Goal: Task Accomplishment & Management: Manage account settings

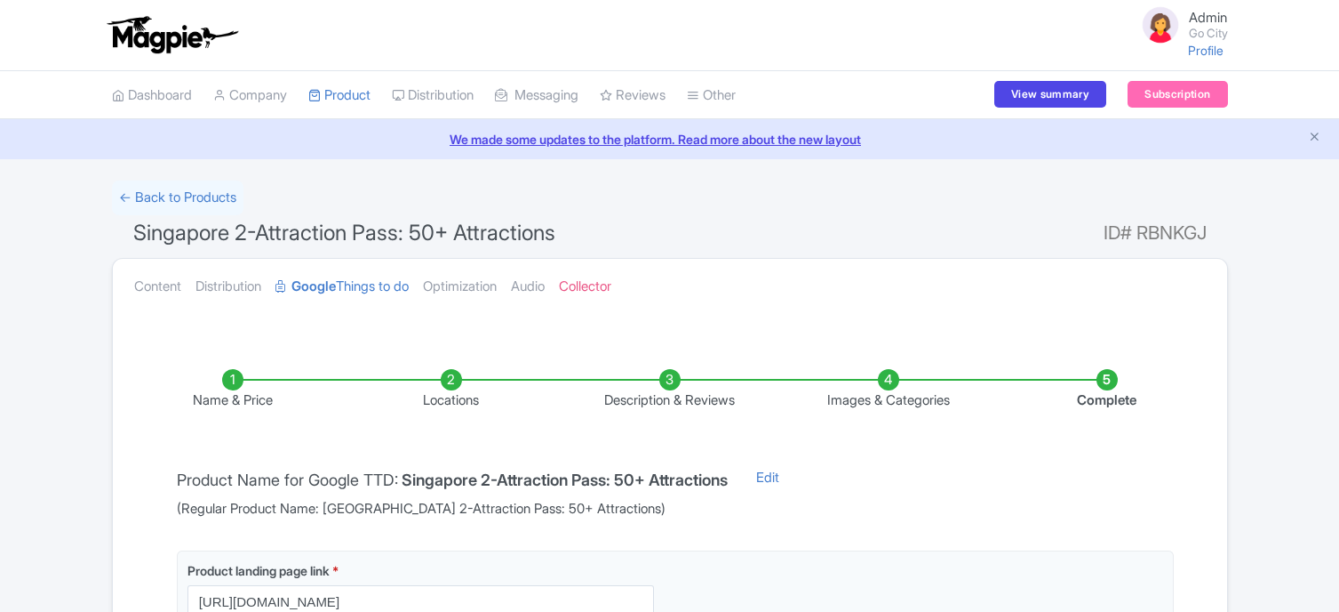
select select
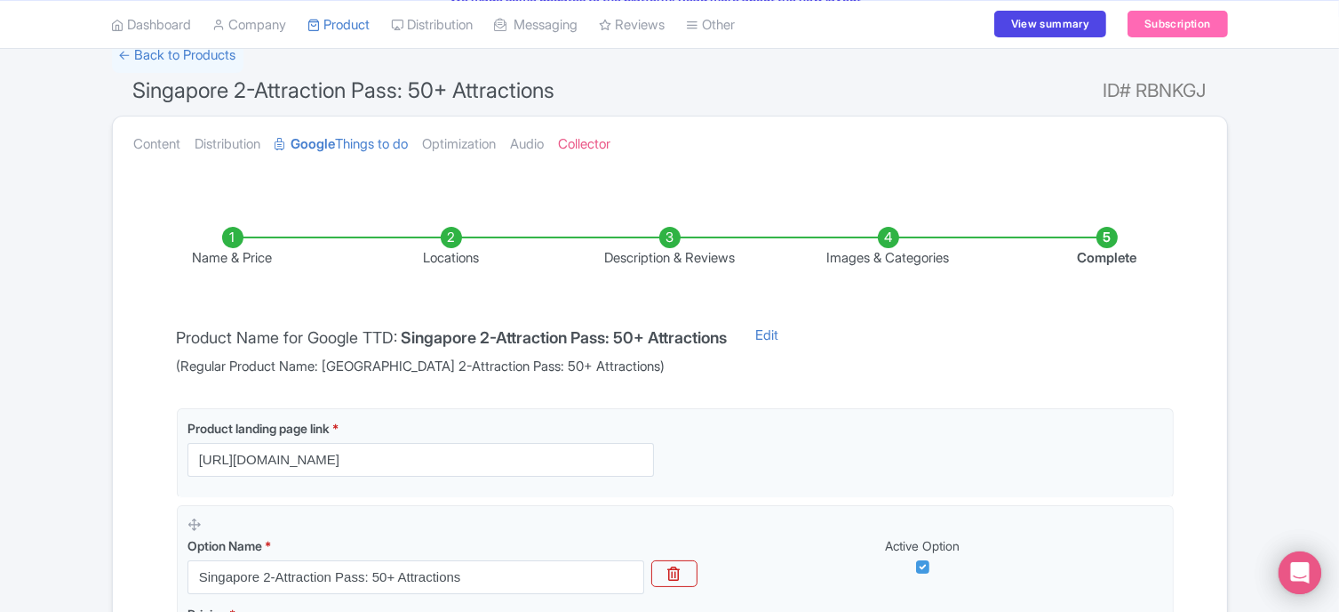
scroll to position [142, 0]
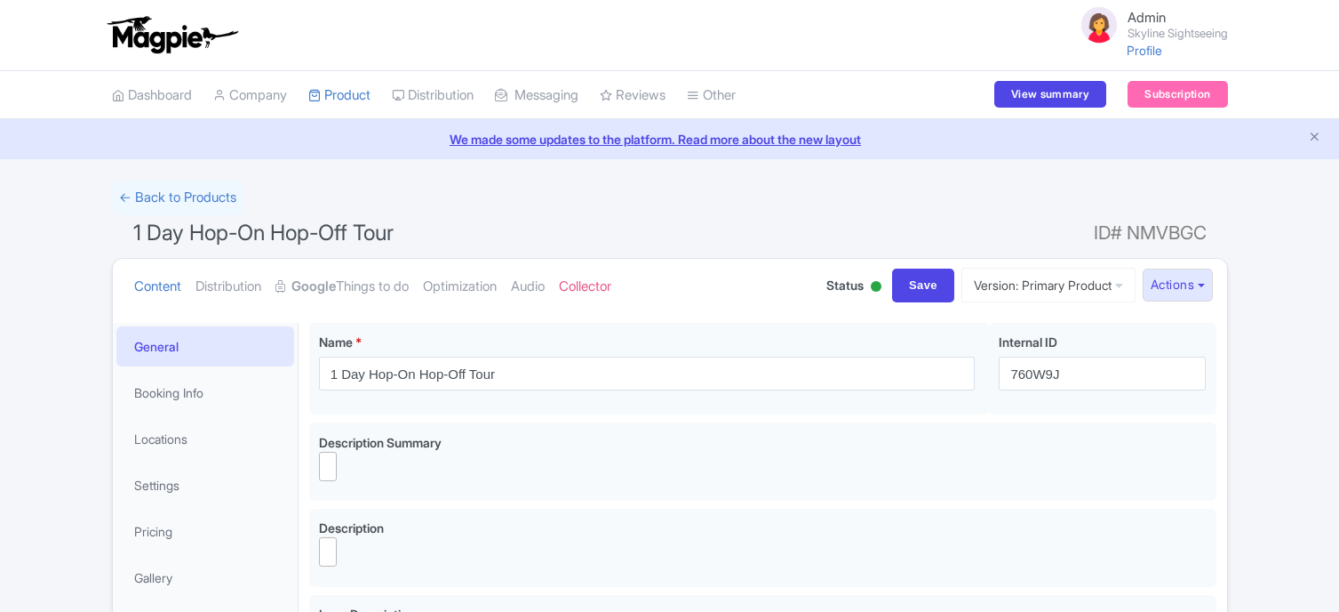
select select
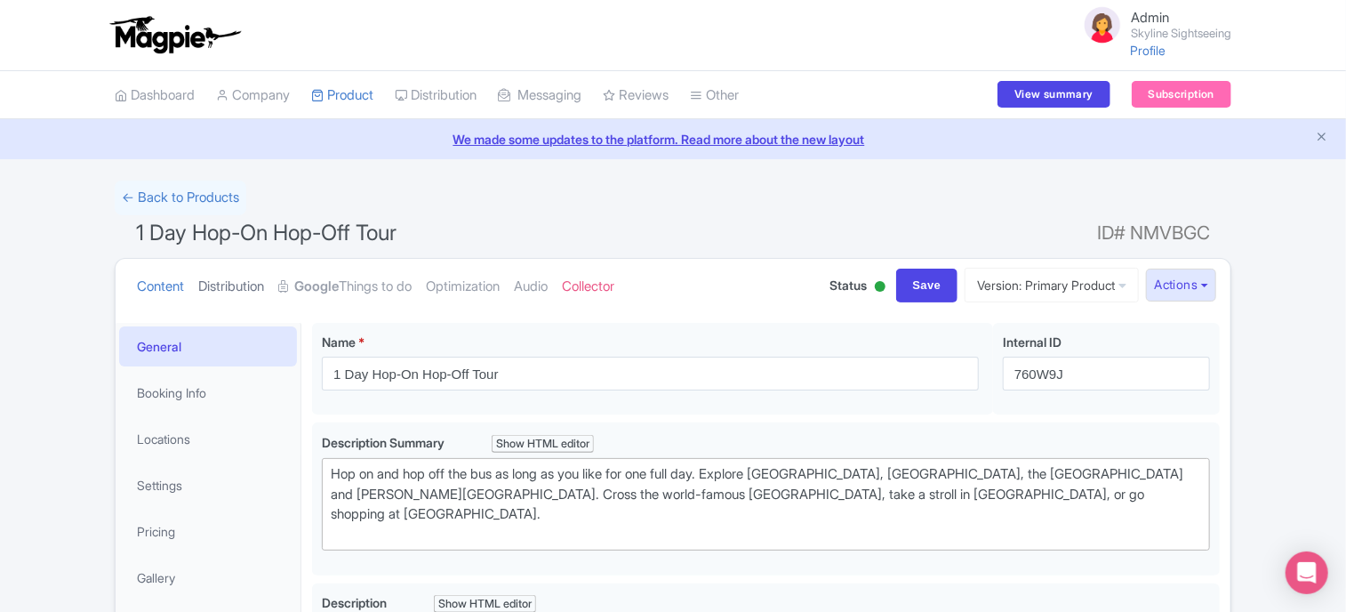
click at [240, 286] on link "Distribution" at bounding box center [231, 287] width 66 height 56
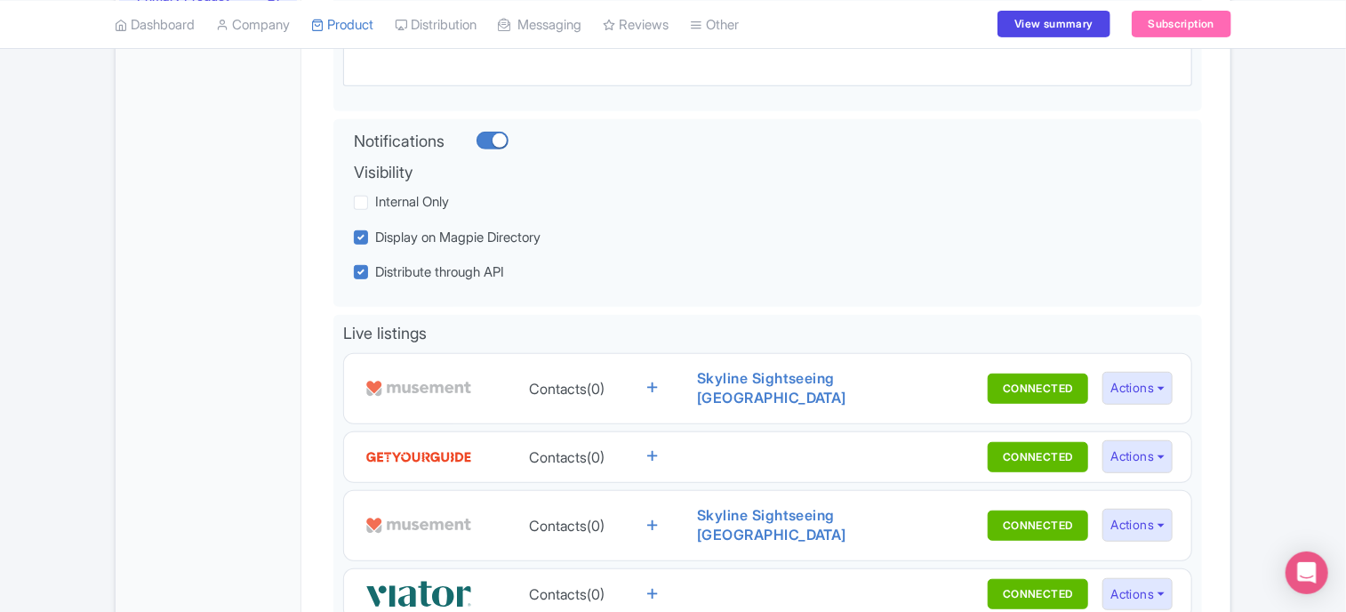
scroll to position [356, 0]
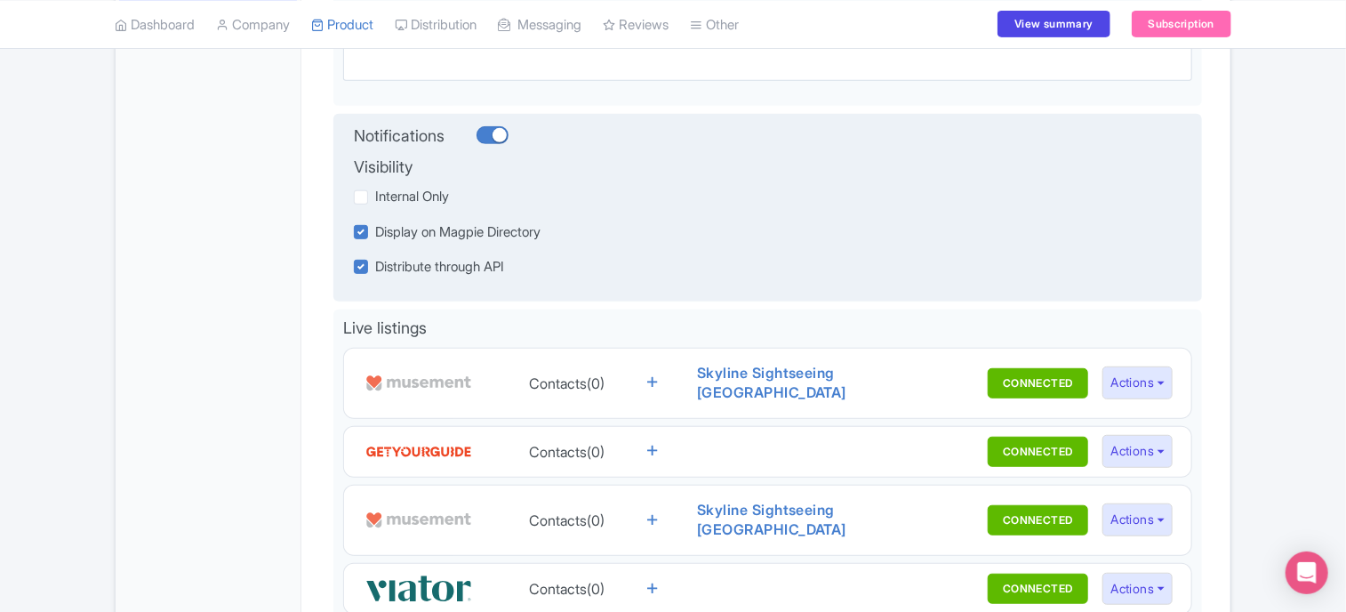
click at [493, 136] on div at bounding box center [492, 135] width 32 height 18
click at [488, 136] on input "checkbox" at bounding box center [482, 136] width 12 height 12
checkbox input "false"
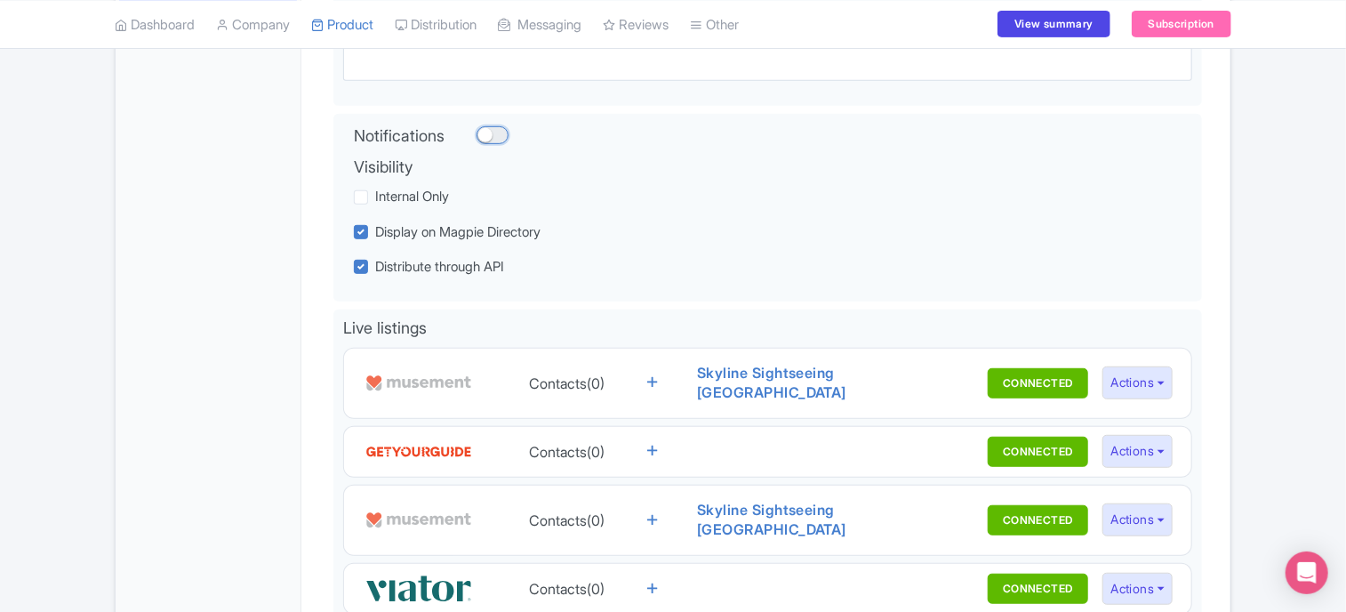
scroll to position [0, 0]
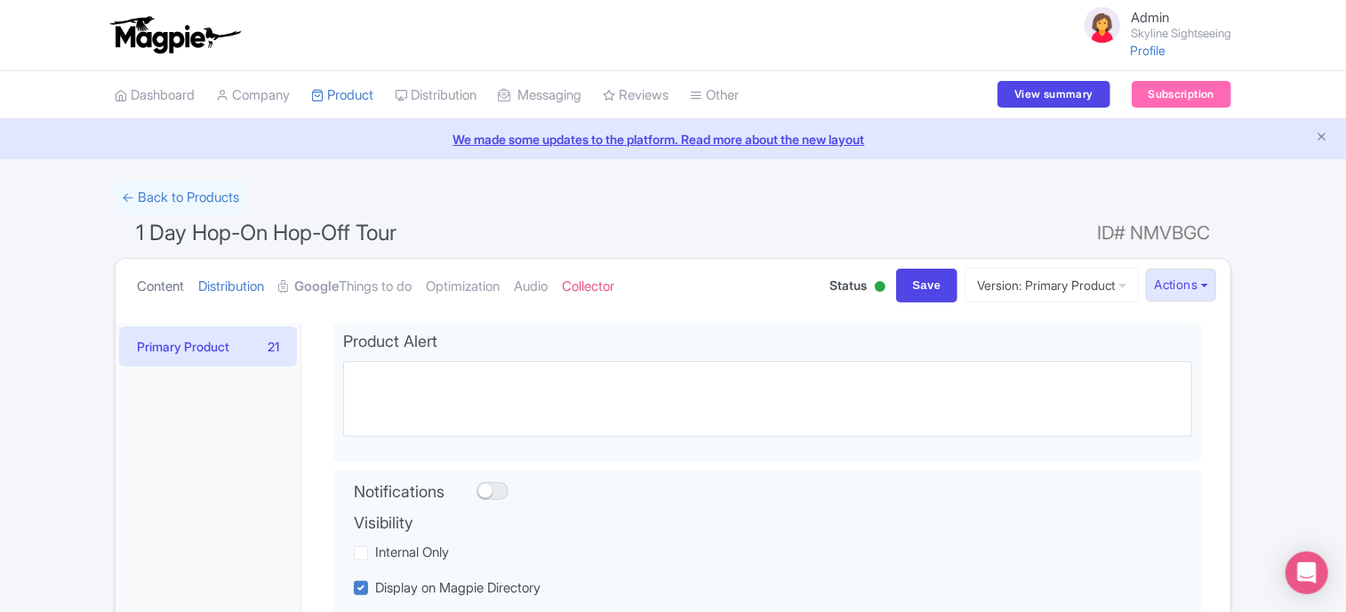
click at [167, 284] on link "Content" at bounding box center [160, 287] width 47 height 56
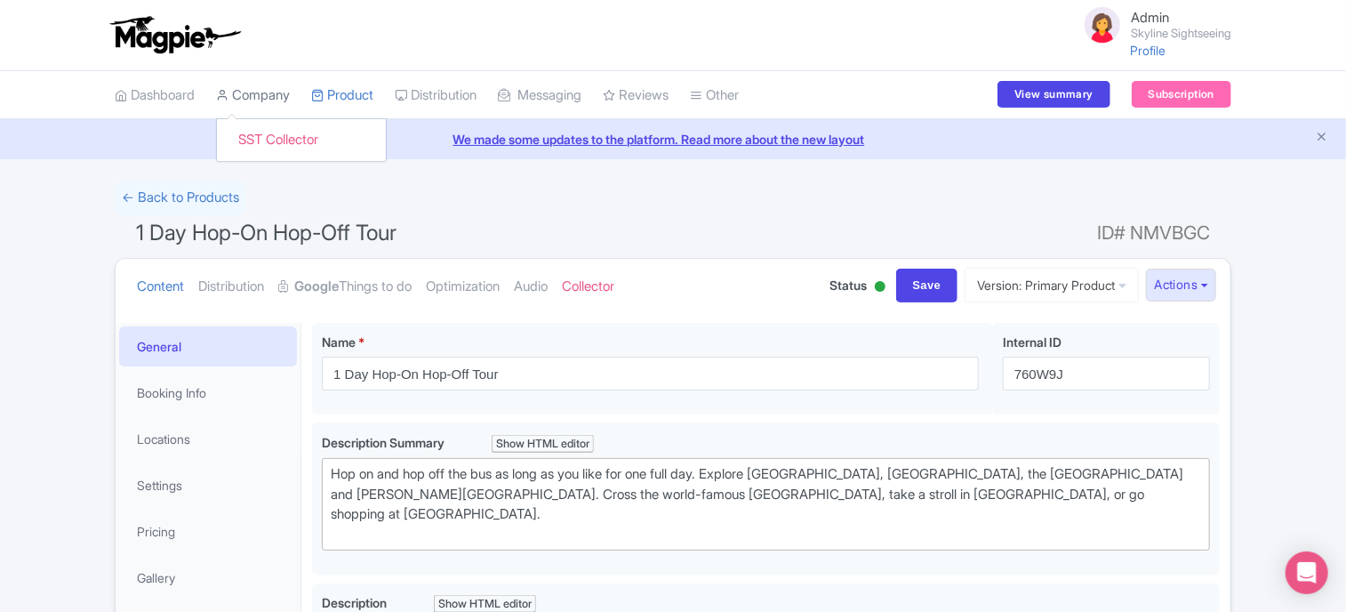
click at [270, 94] on link "Company" at bounding box center [253, 95] width 74 height 49
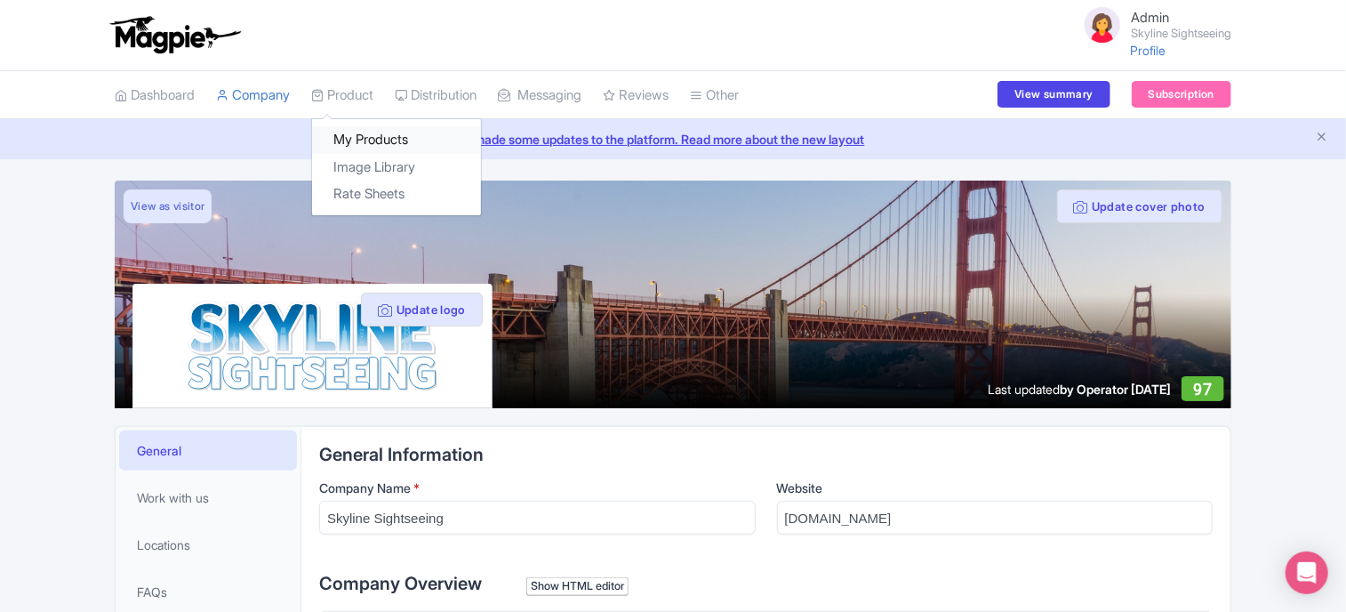
click at [358, 134] on link "My Products" at bounding box center [396, 140] width 169 height 28
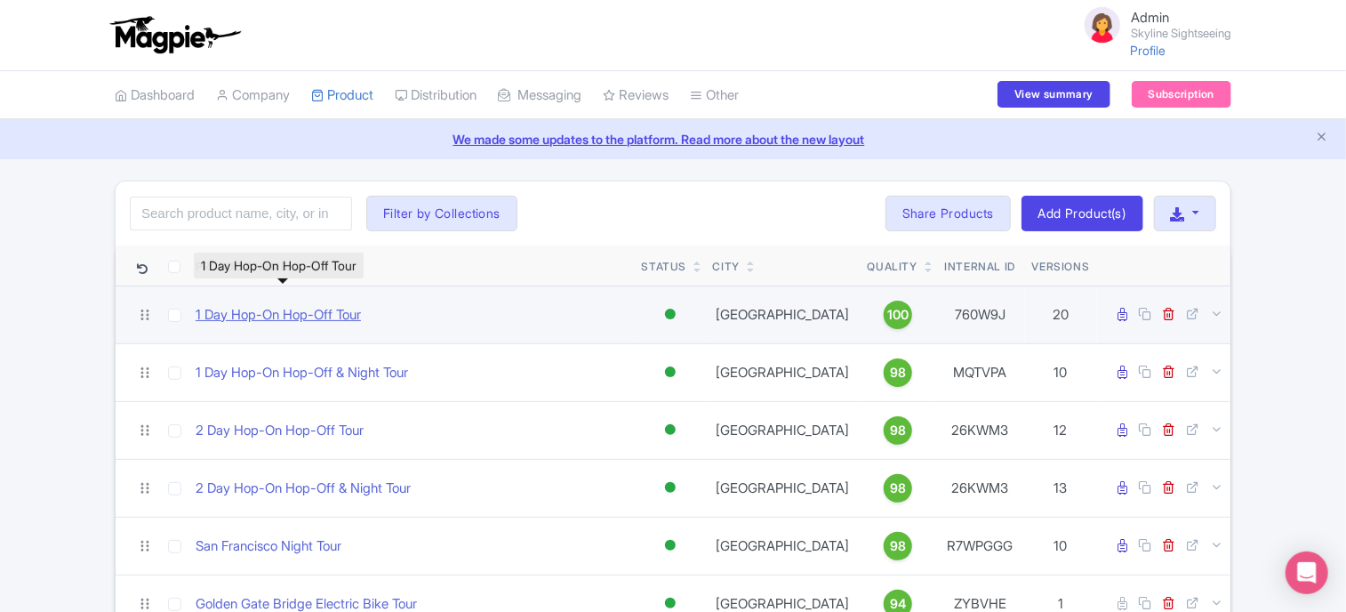
click at [280, 311] on link "1 Day Hop-On Hop-Off Tour" at bounding box center [278, 315] width 165 height 20
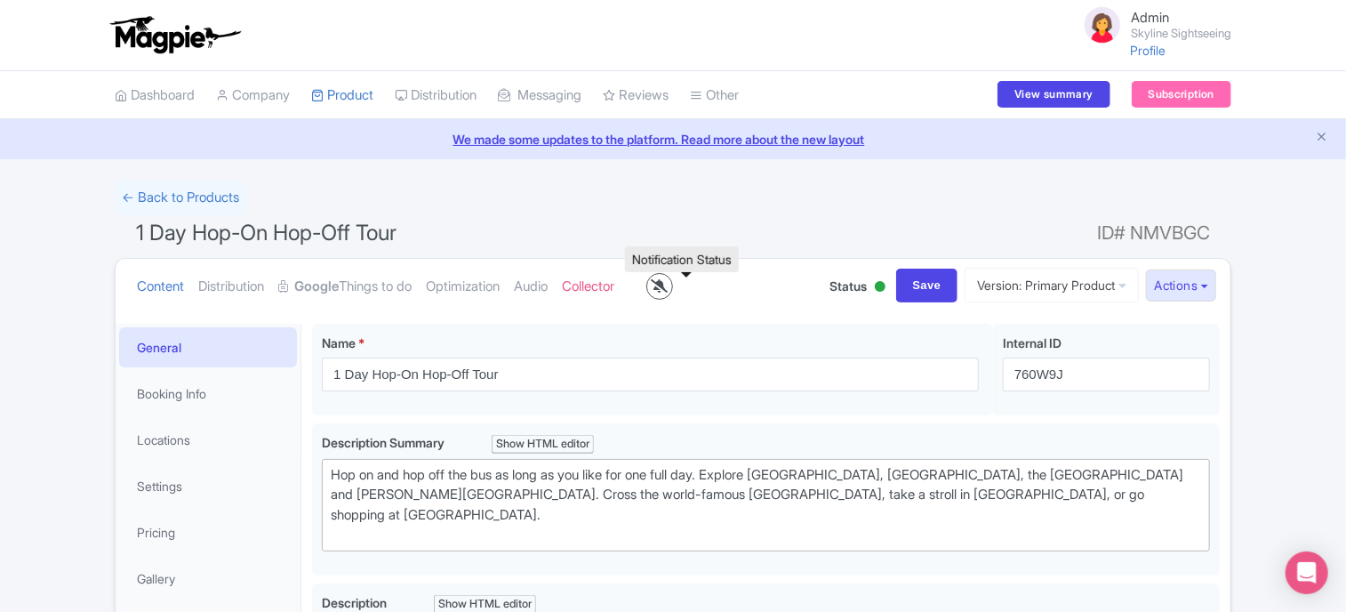
click at [668, 287] on icon at bounding box center [660, 285] width 17 height 13
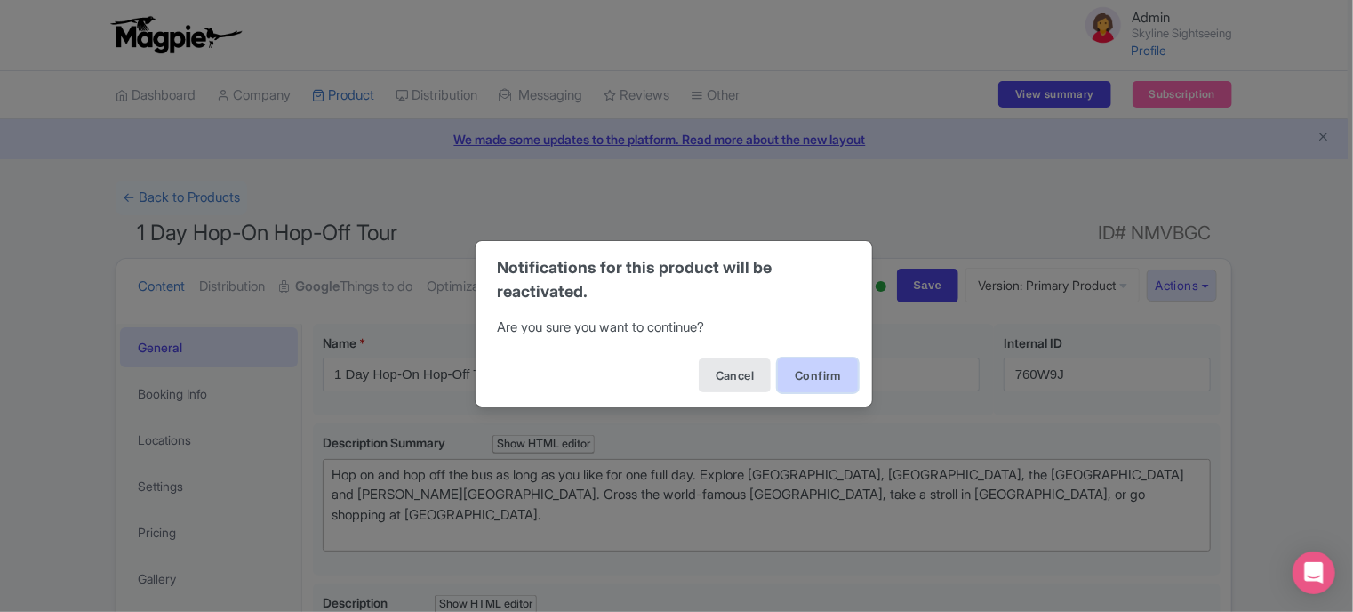
click at [796, 372] on button "Confirm" at bounding box center [818, 375] width 80 height 34
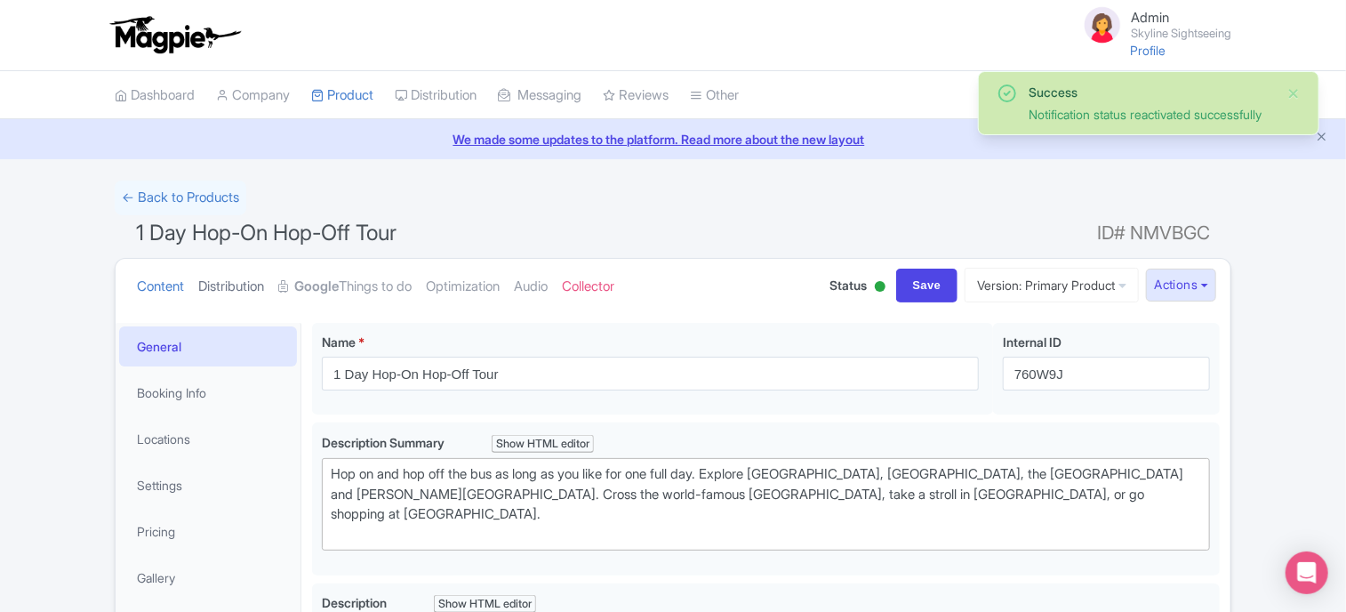
click at [233, 285] on link "Distribution" at bounding box center [231, 287] width 66 height 56
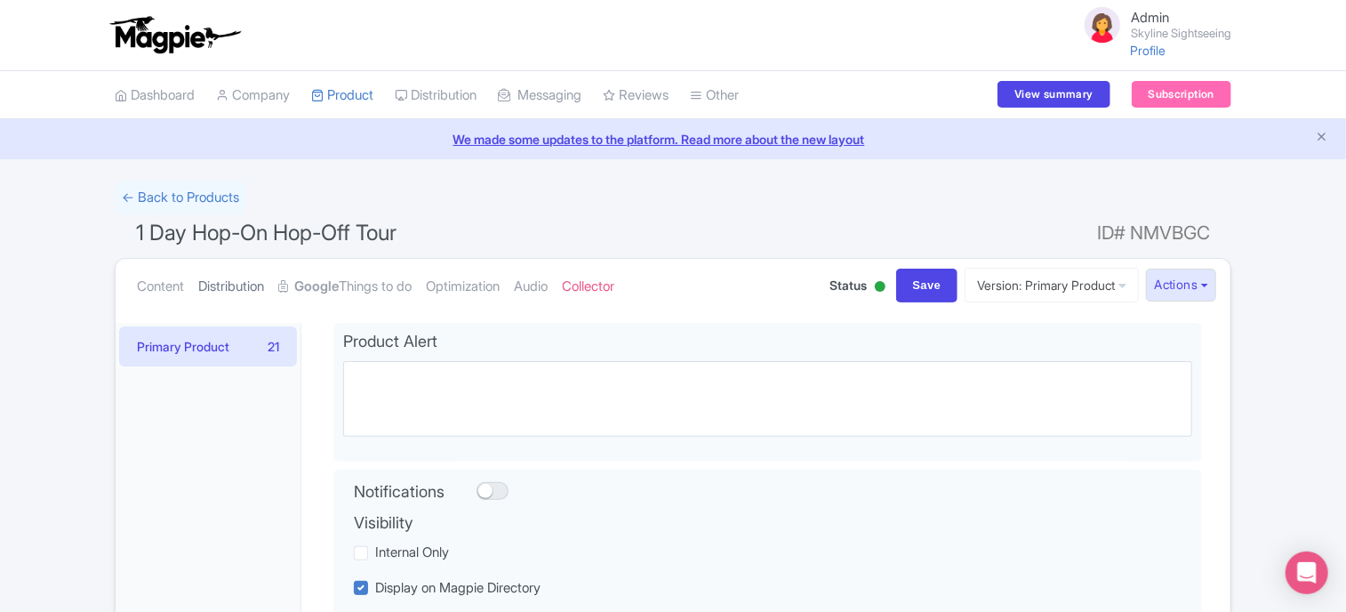
click at [234, 284] on link "Distribution" at bounding box center [231, 287] width 66 height 56
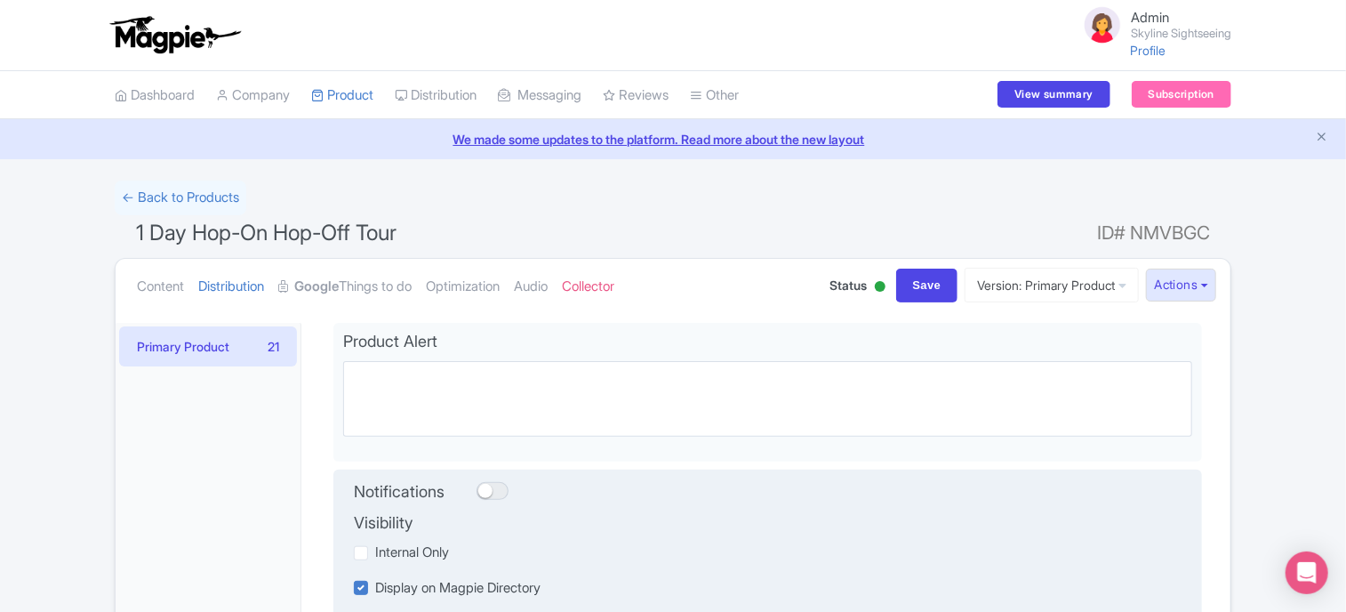
click at [501, 489] on div at bounding box center [492, 491] width 32 height 18
click at [488, 489] on input "checkbox" at bounding box center [482, 491] width 12 height 12
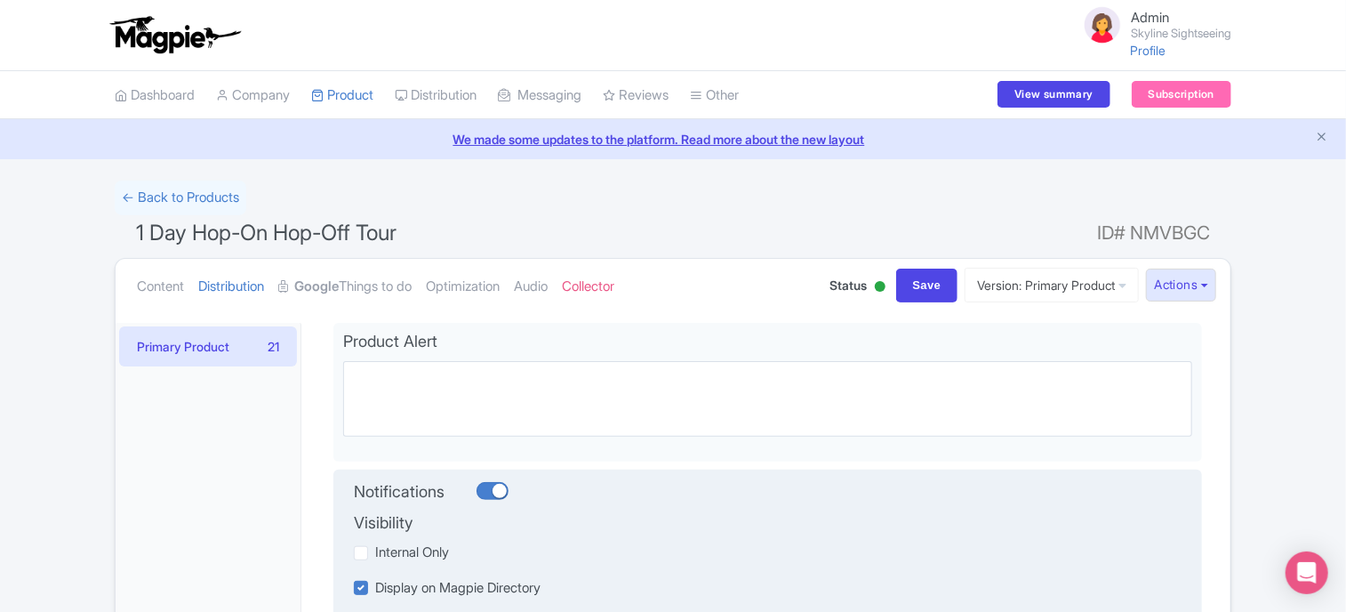
click at [487, 492] on div at bounding box center [492, 491] width 32 height 18
click at [487, 492] on input "checkbox" at bounding box center [482, 491] width 12 height 12
checkbox input "false"
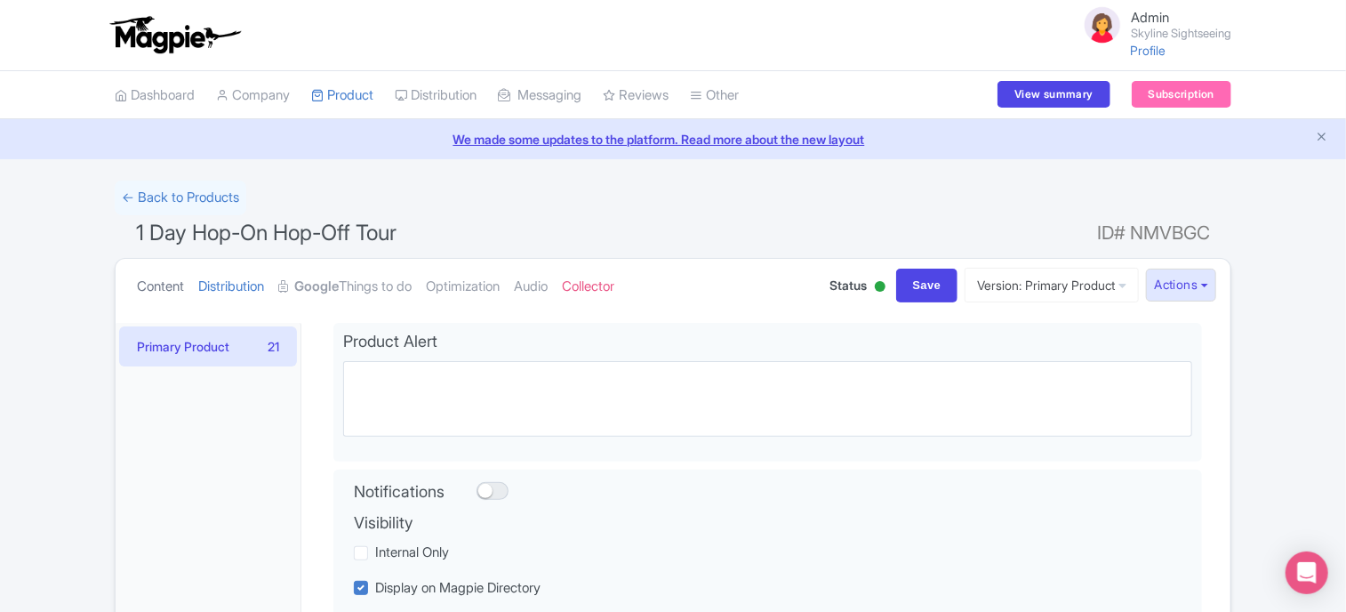
click at [168, 288] on link "Content" at bounding box center [160, 287] width 47 height 56
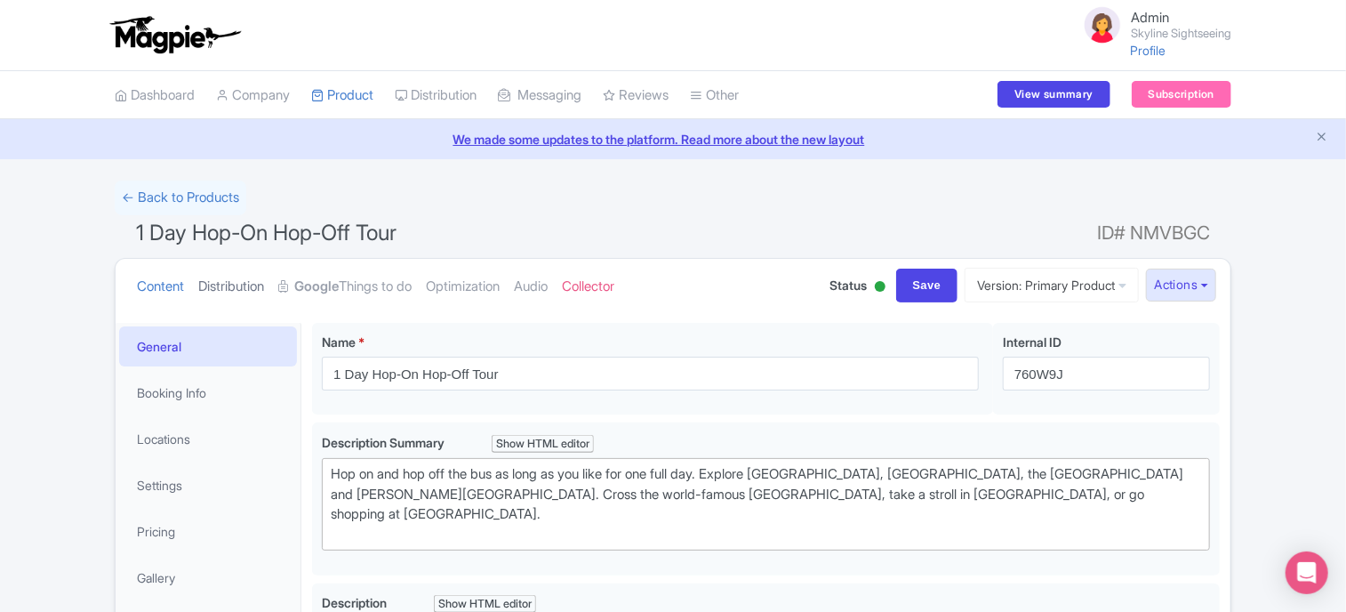
click at [220, 285] on link "Distribution" at bounding box center [231, 287] width 66 height 56
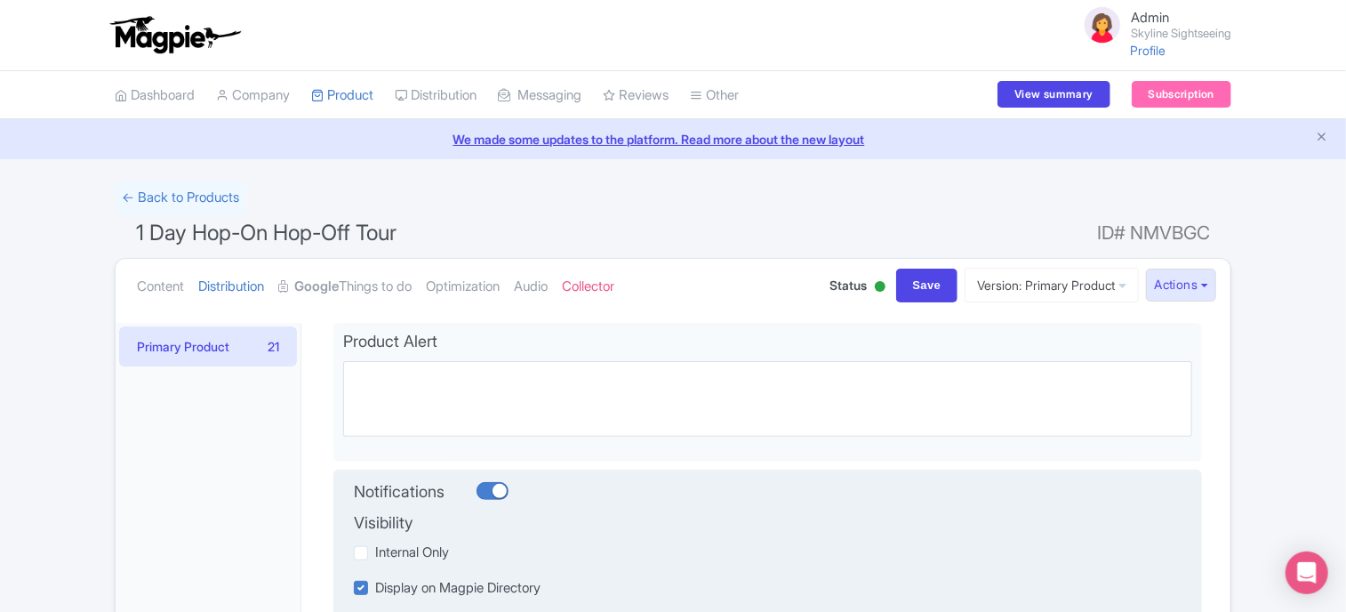
click at [494, 493] on div at bounding box center [492, 491] width 32 height 18
click at [488, 493] on input "checkbox" at bounding box center [482, 491] width 12 height 12
checkbox input "false"
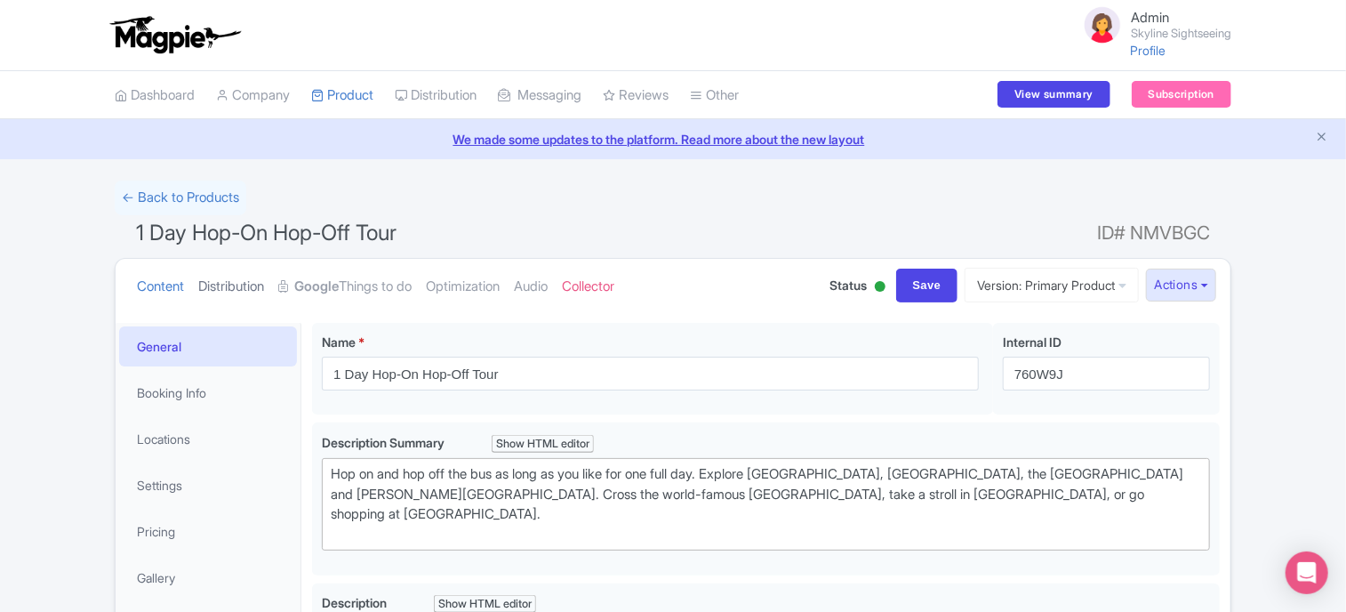
click at [255, 285] on link "Distribution" at bounding box center [231, 287] width 66 height 56
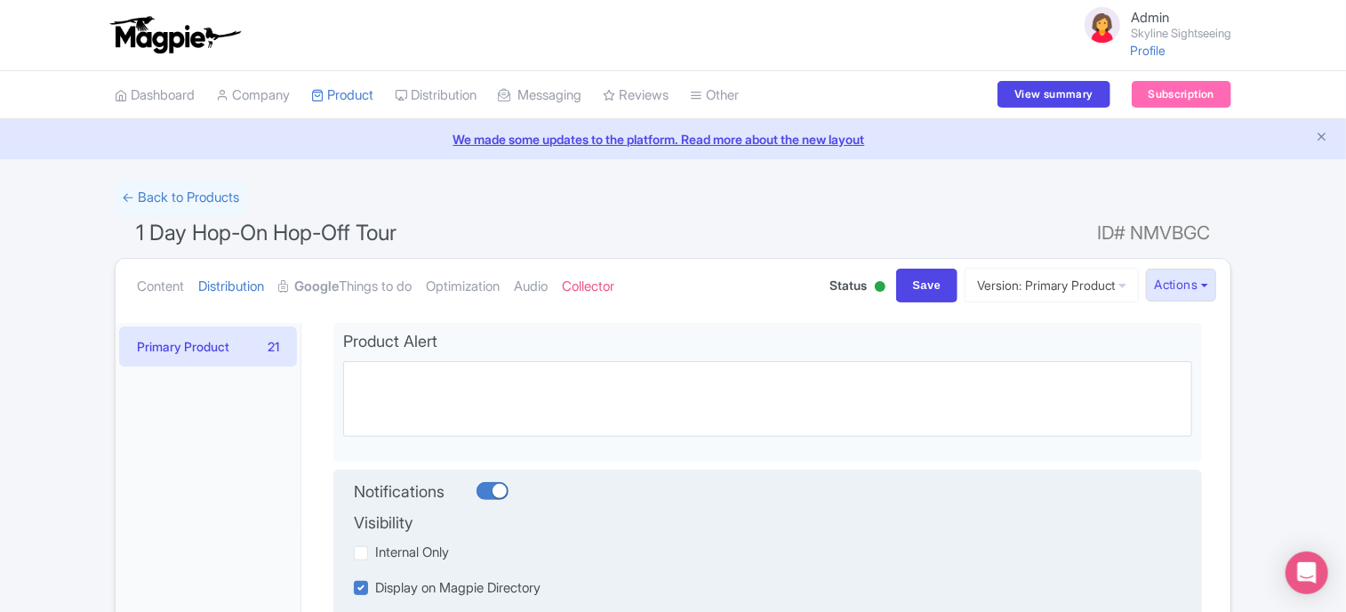
click at [488, 489] on div at bounding box center [492, 491] width 32 height 18
click at [488, 489] on input "checkbox" at bounding box center [482, 491] width 12 height 12
checkbox input "false"
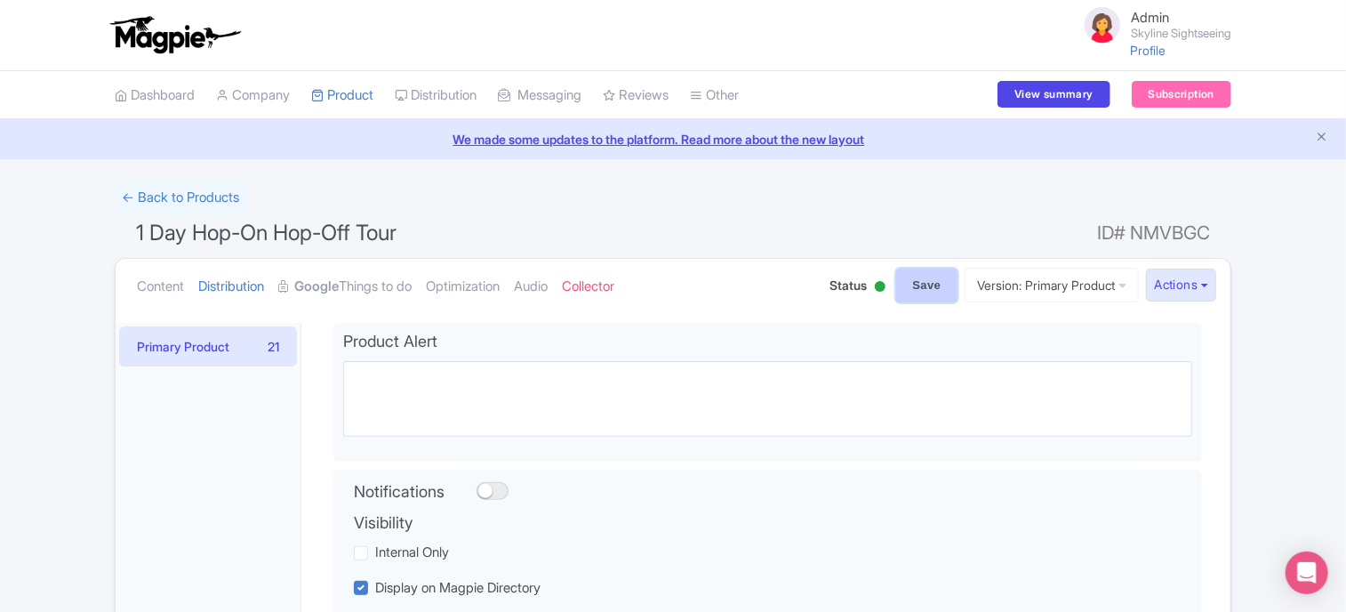
click at [909, 292] on input "Save" at bounding box center [927, 285] width 62 height 34
type input "Saving..."
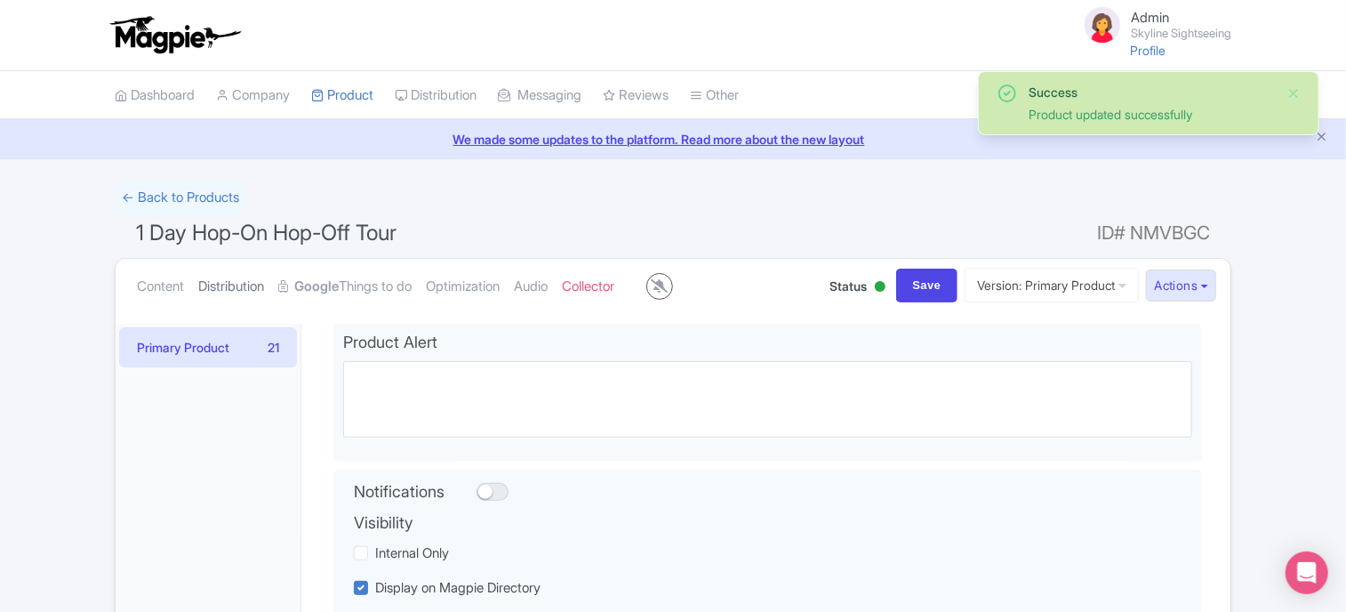
click at [228, 283] on link "Distribution" at bounding box center [231, 287] width 66 height 56
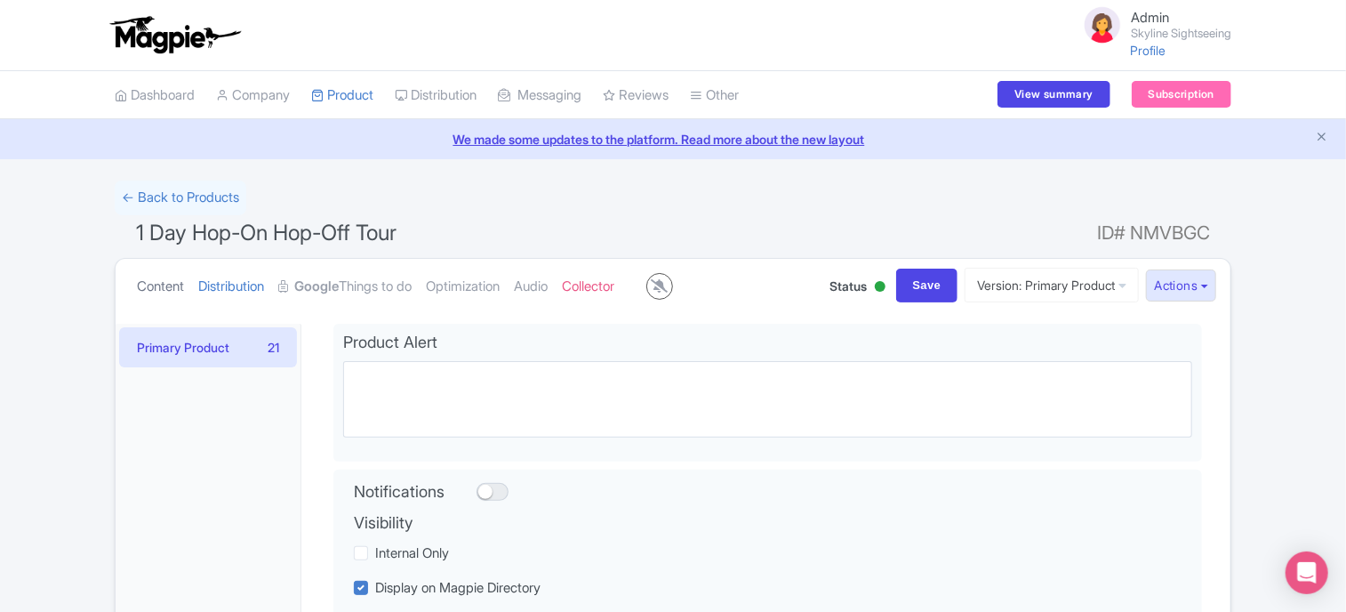
click at [164, 284] on link "Content" at bounding box center [160, 287] width 47 height 56
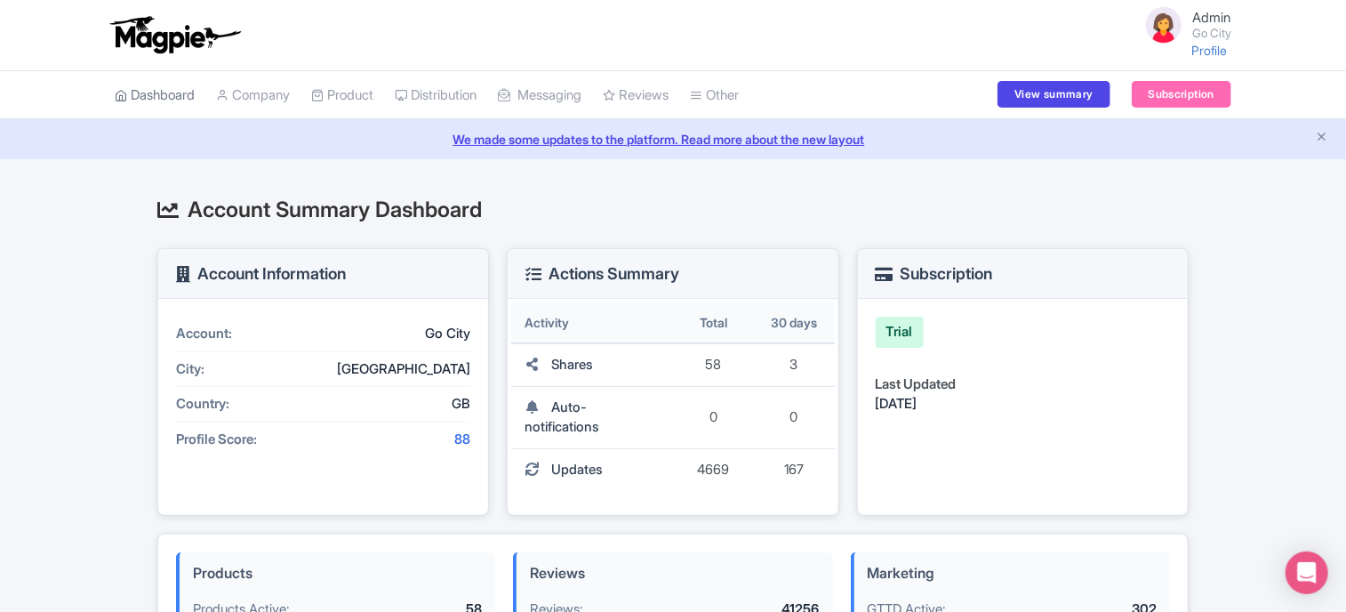
click at [153, 92] on link "Dashboard" at bounding box center [155, 95] width 80 height 49
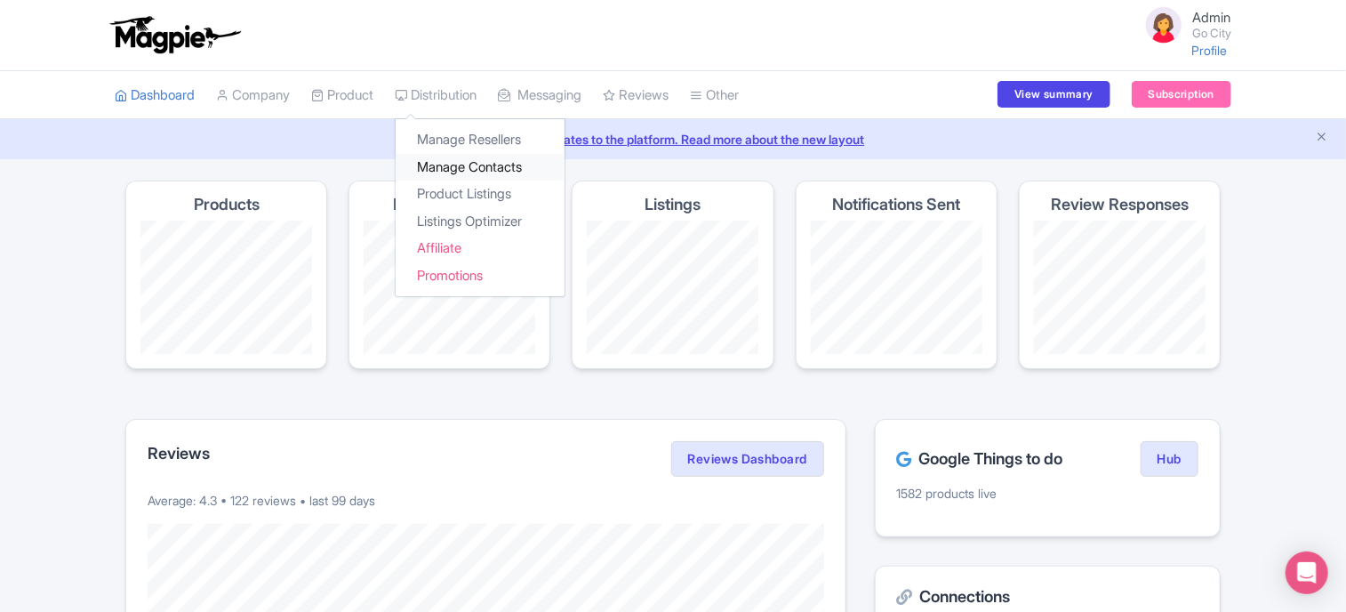
click at [462, 163] on link "Manage Contacts" at bounding box center [480, 168] width 169 height 28
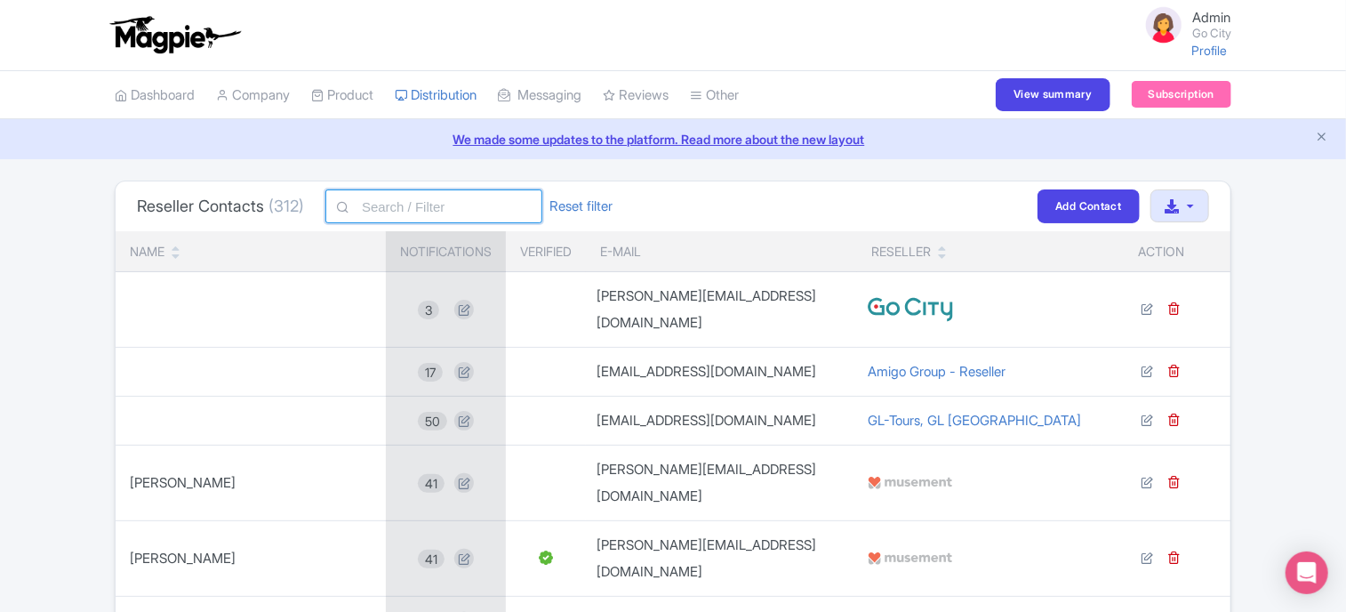
click at [416, 207] on input "text" at bounding box center [433, 206] width 217 height 34
type input "D"
type input "GL-"
